Goal: Information Seeking & Learning: Learn about a topic

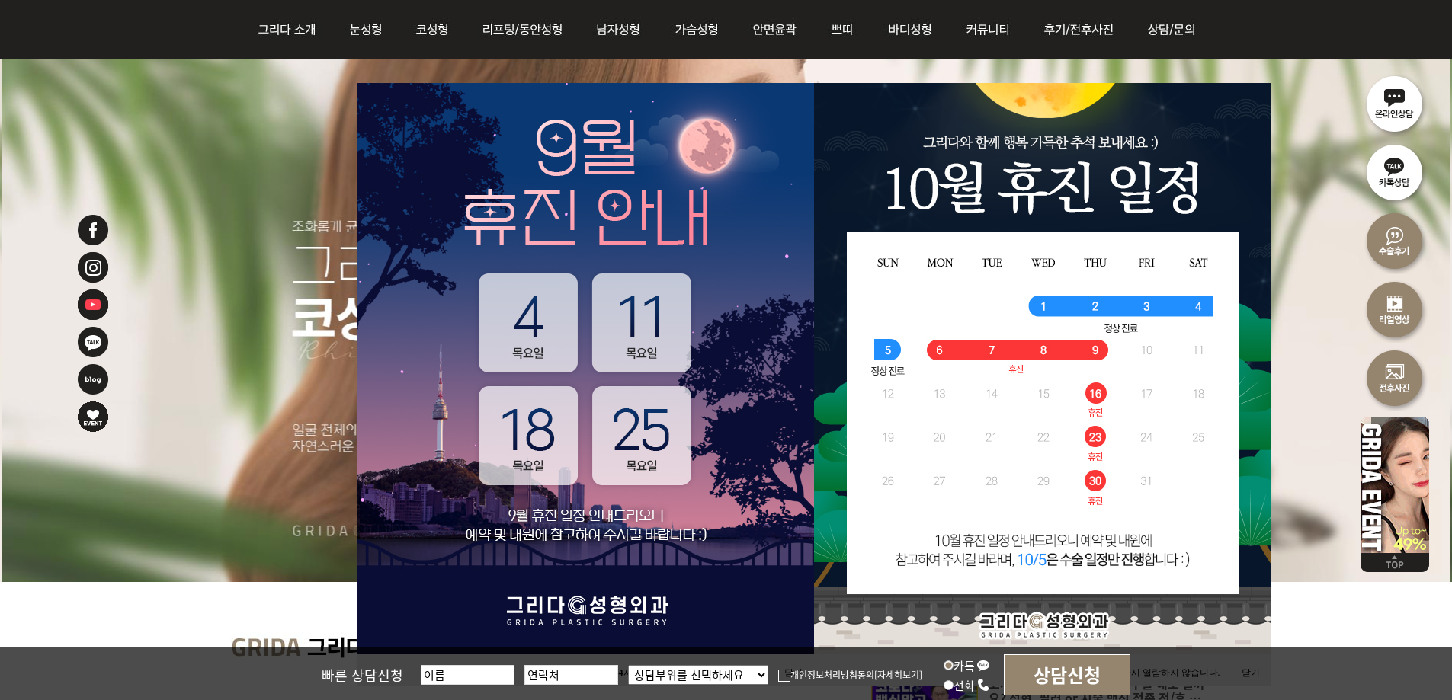
scroll to position [305, 0]
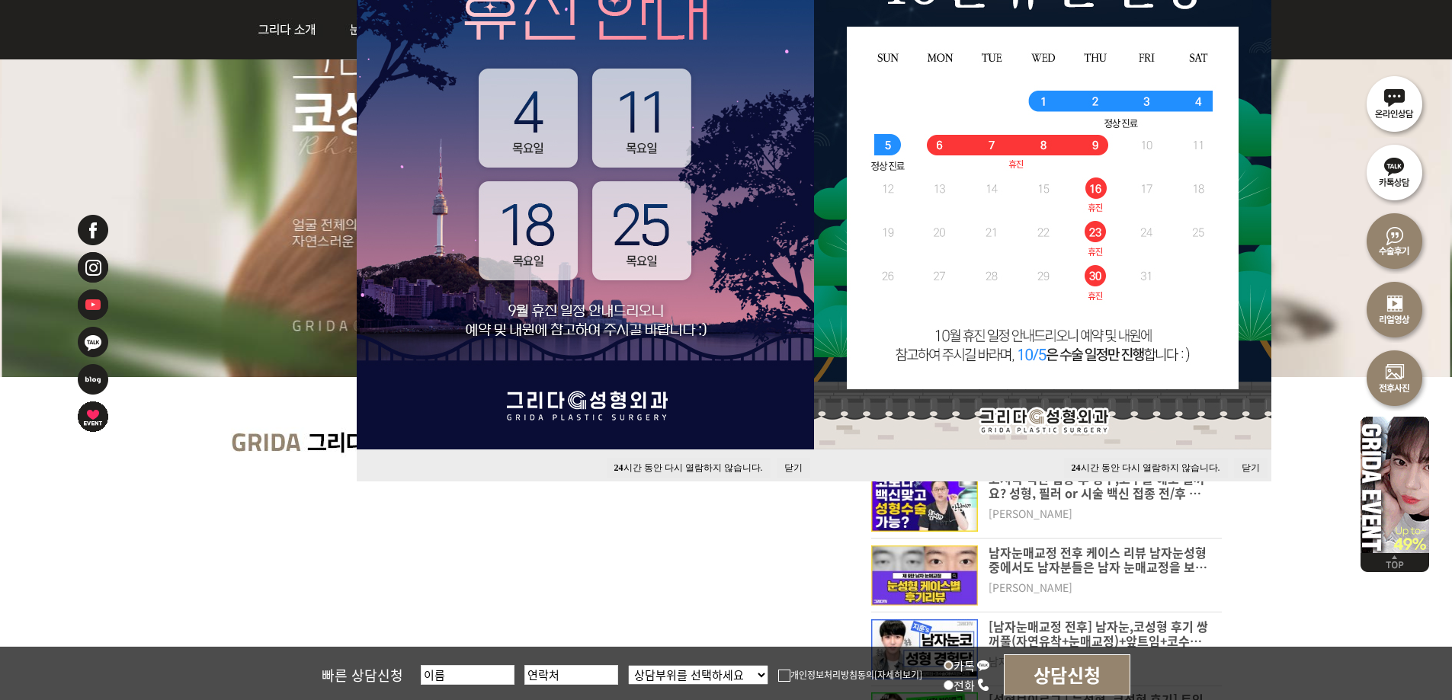
click at [795, 460] on button "닫기" at bounding box center [794, 468] width 34 height 21
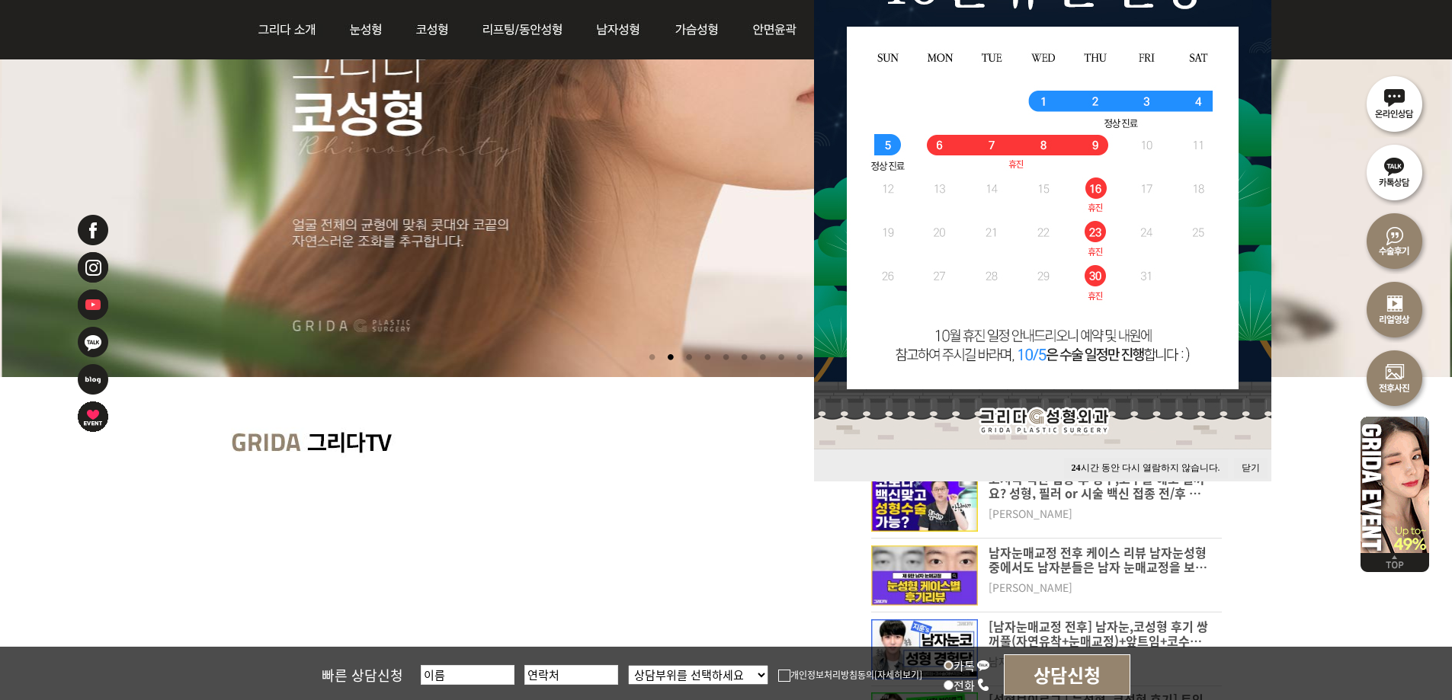
click at [1235, 464] on button "닫기" at bounding box center [1251, 468] width 34 height 21
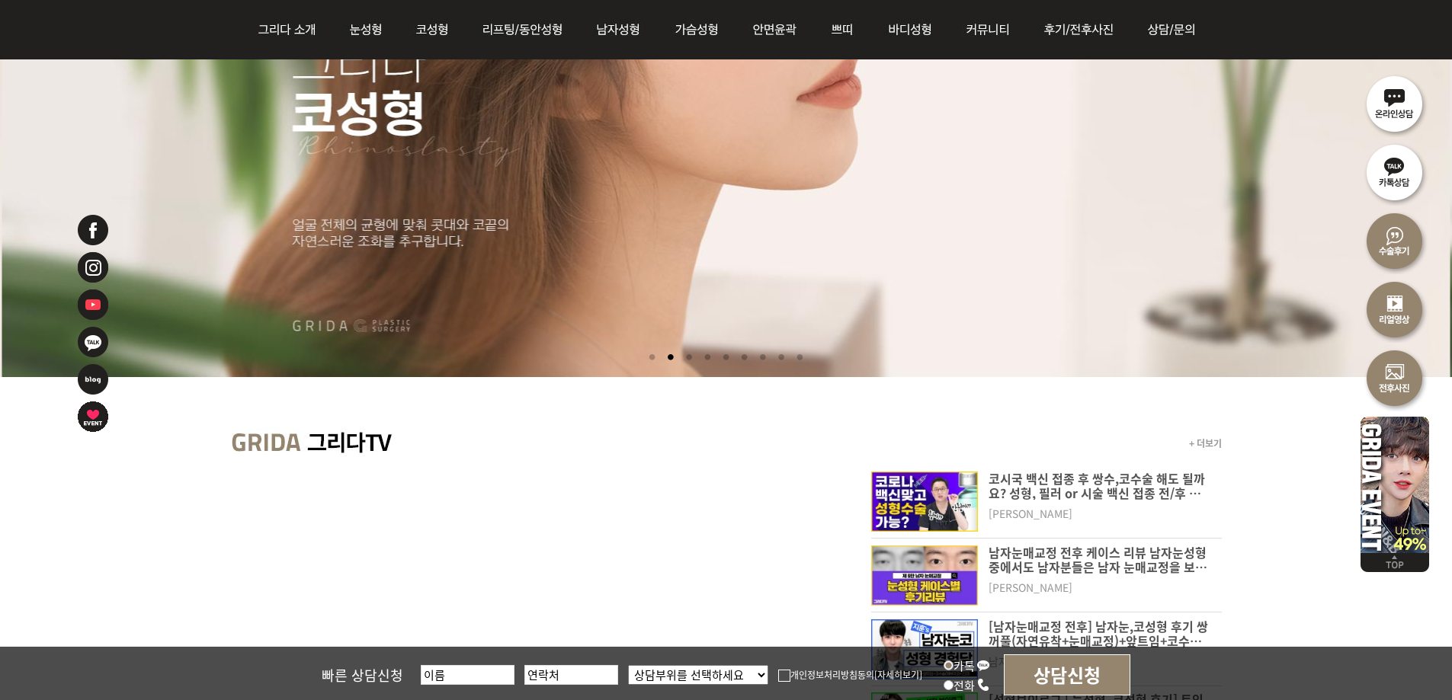
scroll to position [0, 0]
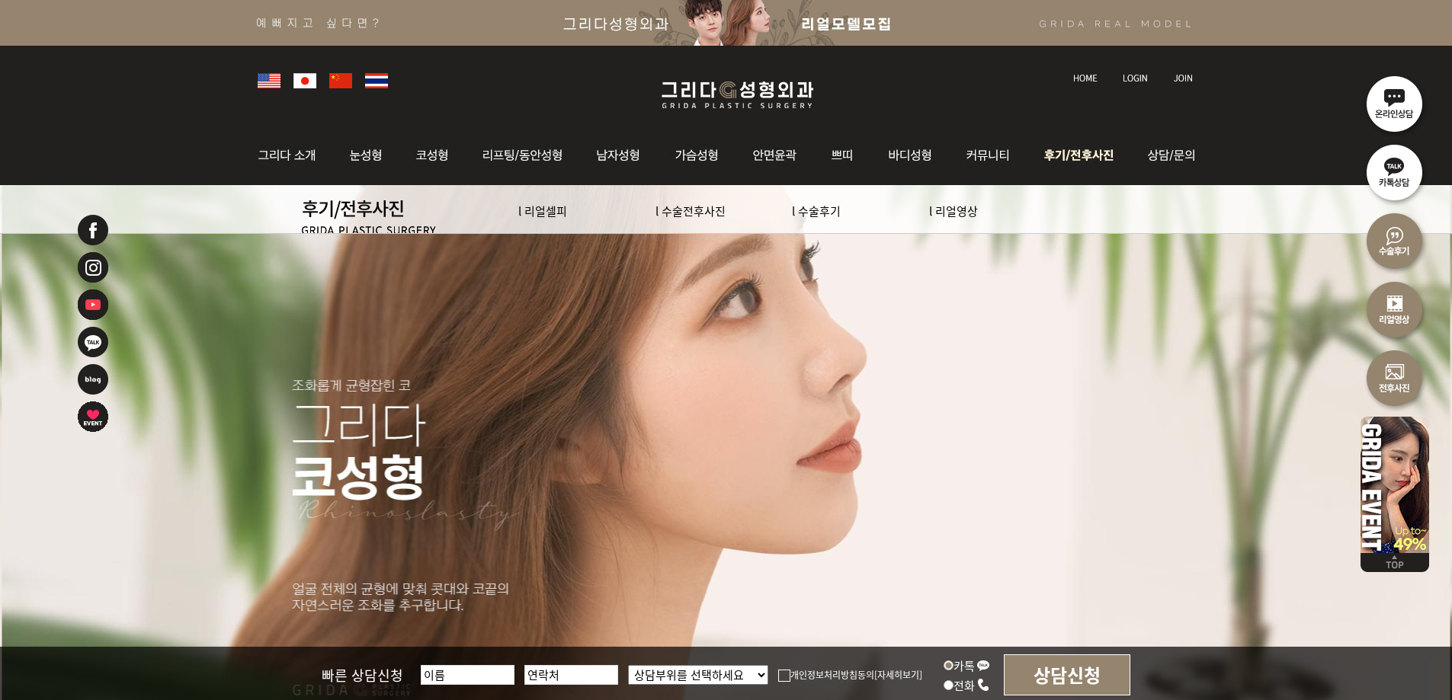
click at [1085, 150] on img at bounding box center [1081, 155] width 106 height 59
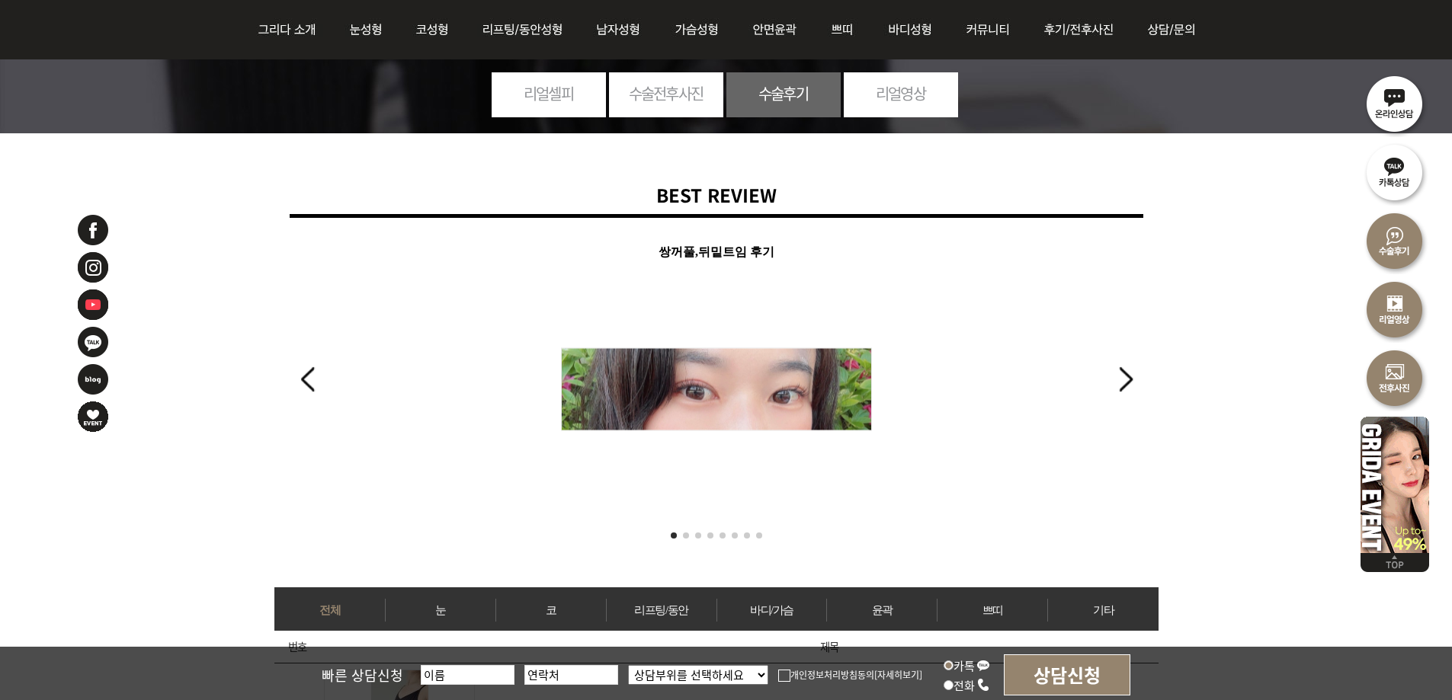
scroll to position [152, 0]
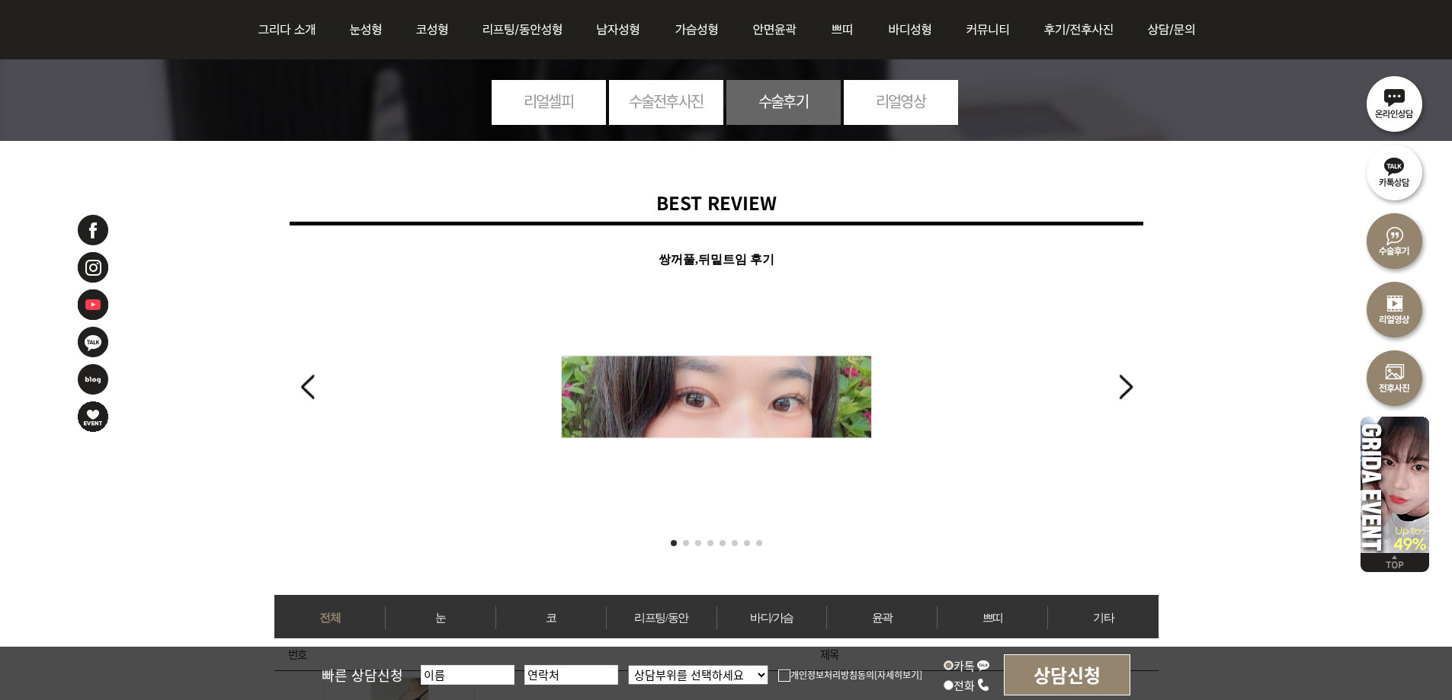
click at [673, 101] on link "수술전후사진" at bounding box center [666, 101] width 114 height 42
